Goal: Task Accomplishment & Management: Manage account settings

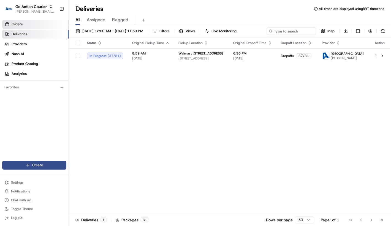
click at [24, 26] on link "Orders" at bounding box center [35, 24] width 66 height 9
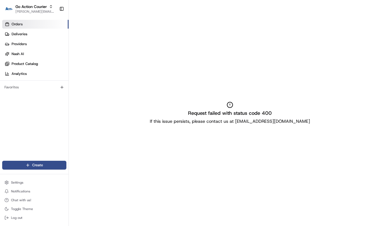
click at [211, 163] on div "Request failed with status code 400 If this issue persists, please contact us a…" at bounding box center [230, 113] width 322 height 226
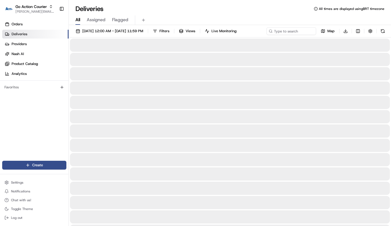
click at [45, 29] on ul "Orders Deliveries Providers [PERSON_NAME] Product Catalog Analytics" at bounding box center [35, 49] width 66 height 58
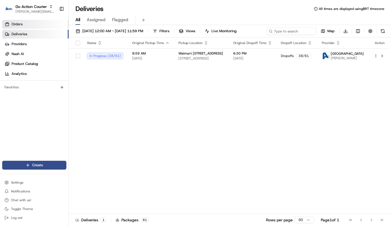
click at [45, 26] on link "Orders" at bounding box center [35, 24] width 66 height 9
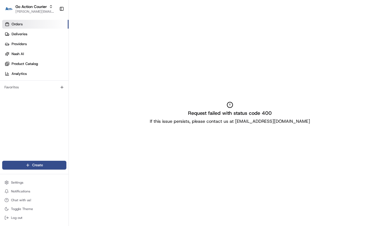
click at [120, 65] on div "Request failed with status code 400 If this issue persists, please contact us a…" at bounding box center [230, 113] width 322 height 226
click at [59, 37] on link "Deliveries" at bounding box center [35, 34] width 66 height 9
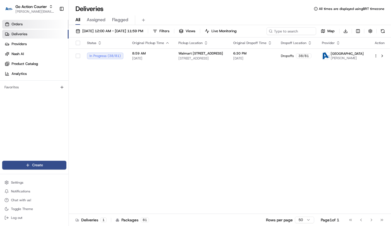
click at [53, 27] on link "Orders" at bounding box center [35, 24] width 66 height 9
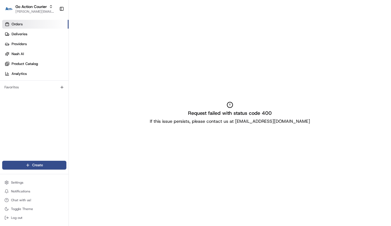
click at [162, 94] on div "Request failed with status code 400 If this issue persists, please contact us a…" at bounding box center [230, 113] width 322 height 226
click at [143, 33] on div "Request failed with status code 400 If this issue persists, please contact us a…" at bounding box center [230, 113] width 322 height 226
